Goal: Task Accomplishment & Management: Manage account settings

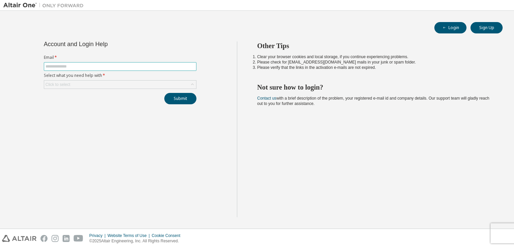
click at [102, 65] on input "text" at bounding box center [120, 66] width 149 height 5
type input "**********"
click at [99, 84] on div "Click to select" at bounding box center [120, 85] width 152 height 8
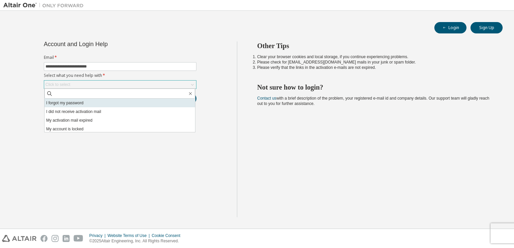
click at [81, 106] on li "I forgot my password" at bounding box center [120, 103] width 151 height 9
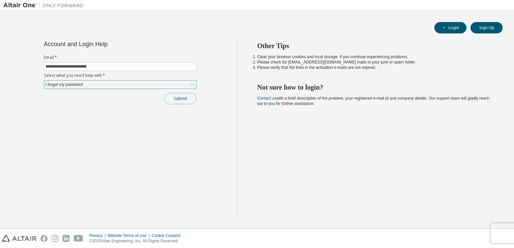
click at [178, 101] on button "Submit" at bounding box center [180, 98] width 32 height 11
click at [187, 98] on button "Submit" at bounding box center [180, 98] width 32 height 11
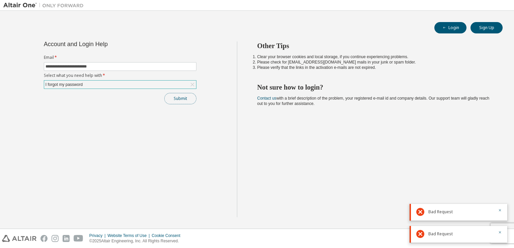
click at [190, 102] on button "Submit" at bounding box center [180, 98] width 32 height 11
